Goal: Task Accomplishment & Management: Use online tool/utility

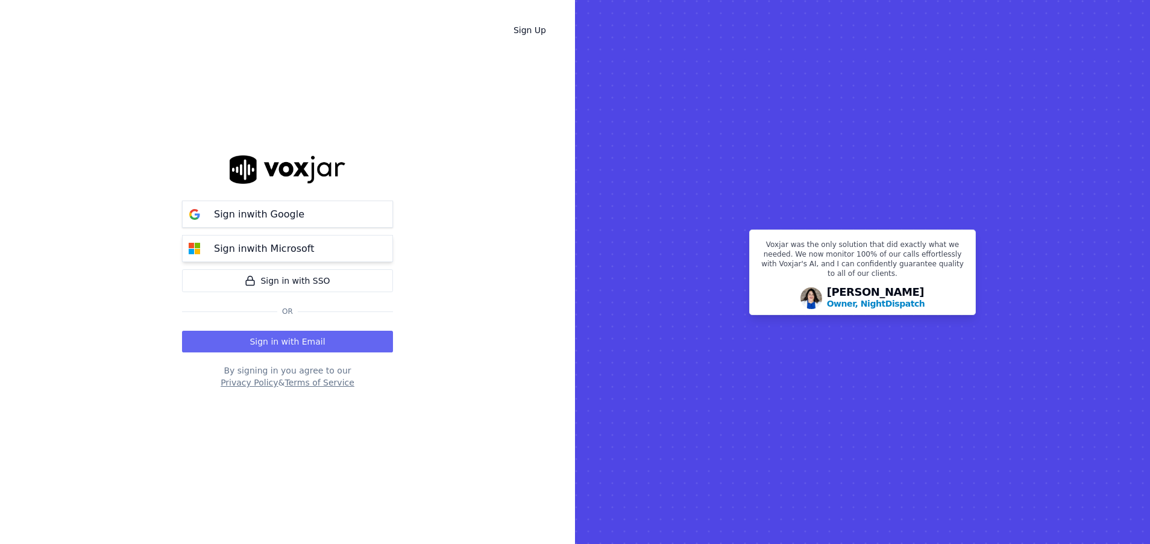
click at [300, 247] on p "Sign in with Microsoft" at bounding box center [264, 249] width 100 height 14
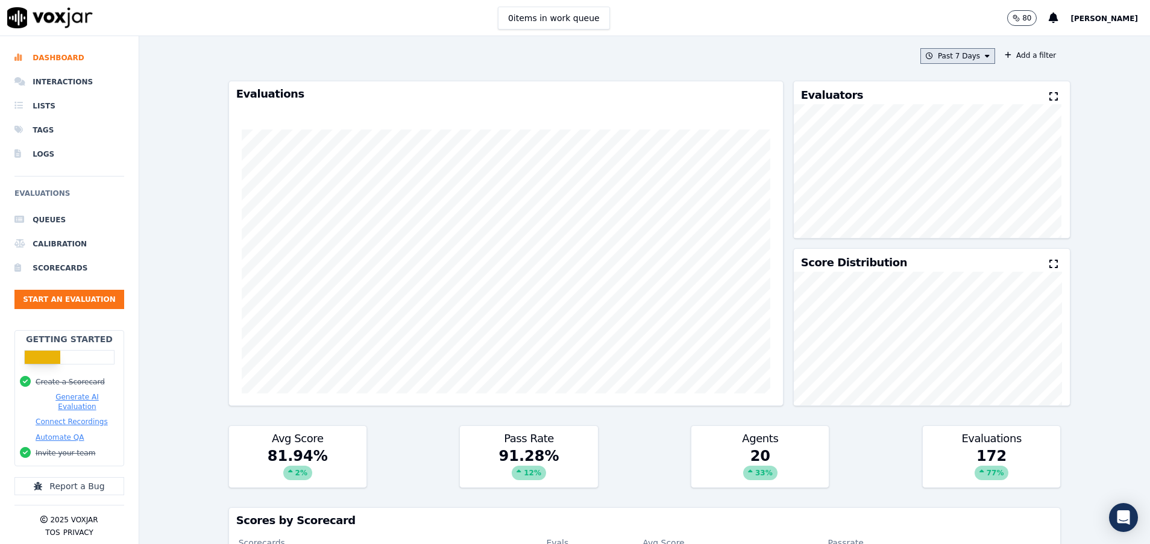
click at [968, 51] on button "Past 7 Days" at bounding box center [958, 56] width 75 height 16
click at [968, 51] on button "Past 7 Days Custom [DATE] [DATE] Past 7 Days Past 30 Days This Month This Year …" at bounding box center [958, 56] width 75 height 16
click at [957, 53] on button "Past 7 Days" at bounding box center [958, 56] width 75 height 16
click at [922, 95] on label "[DATE]" at bounding box center [954, 93] width 65 height 14
click at [966, 204] on button "Add" at bounding box center [978, 194] width 24 height 19
